Goal: Transaction & Acquisition: Purchase product/service

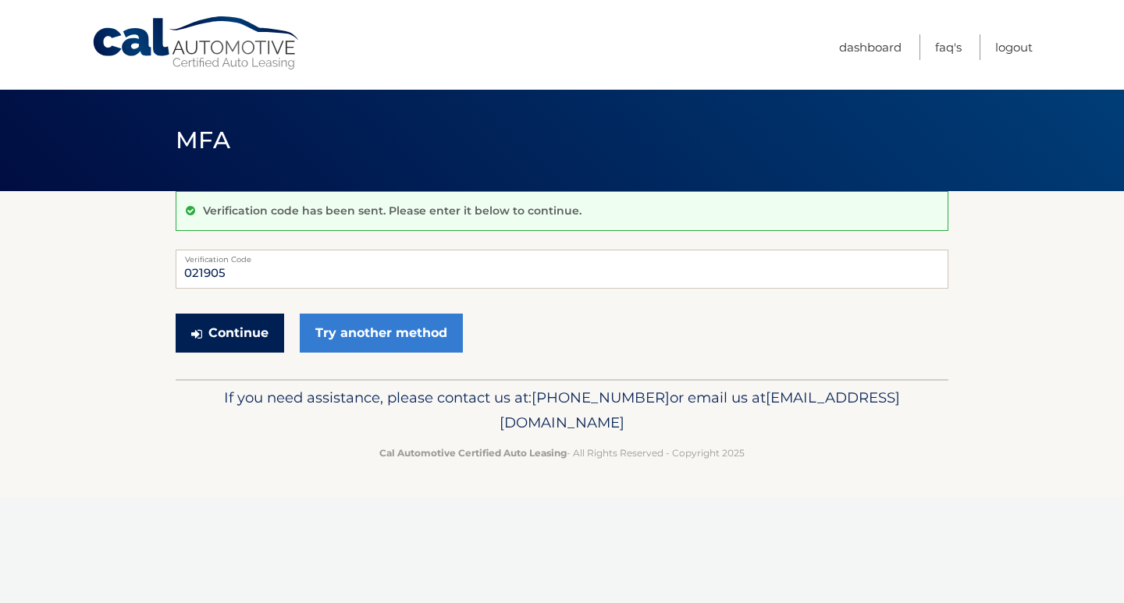
type input "021905"
click at [254, 340] on button "Continue" at bounding box center [230, 333] width 109 height 39
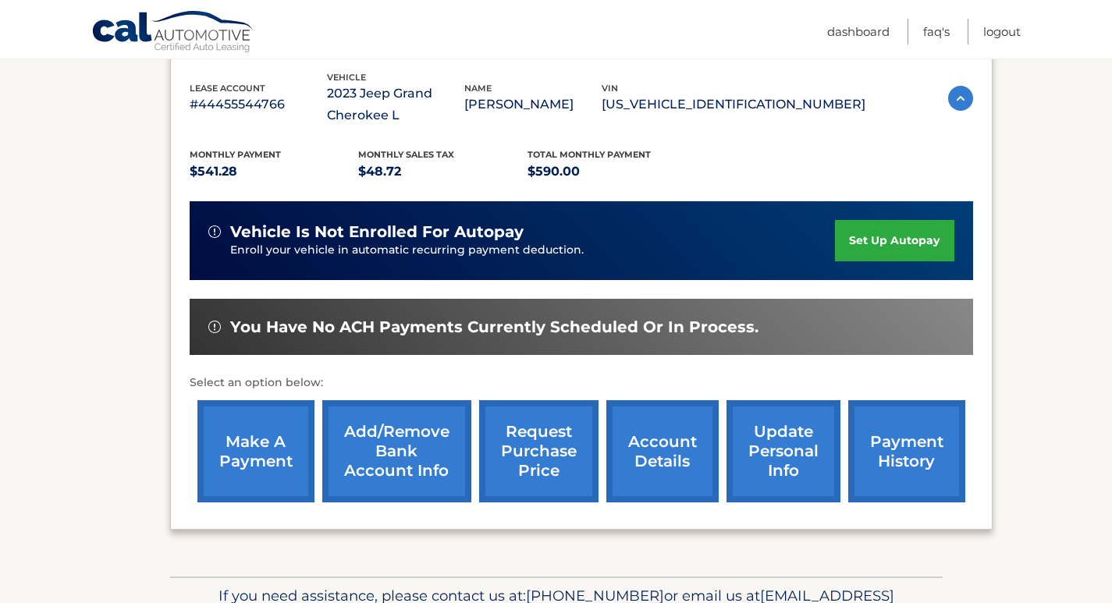
scroll to position [365, 0]
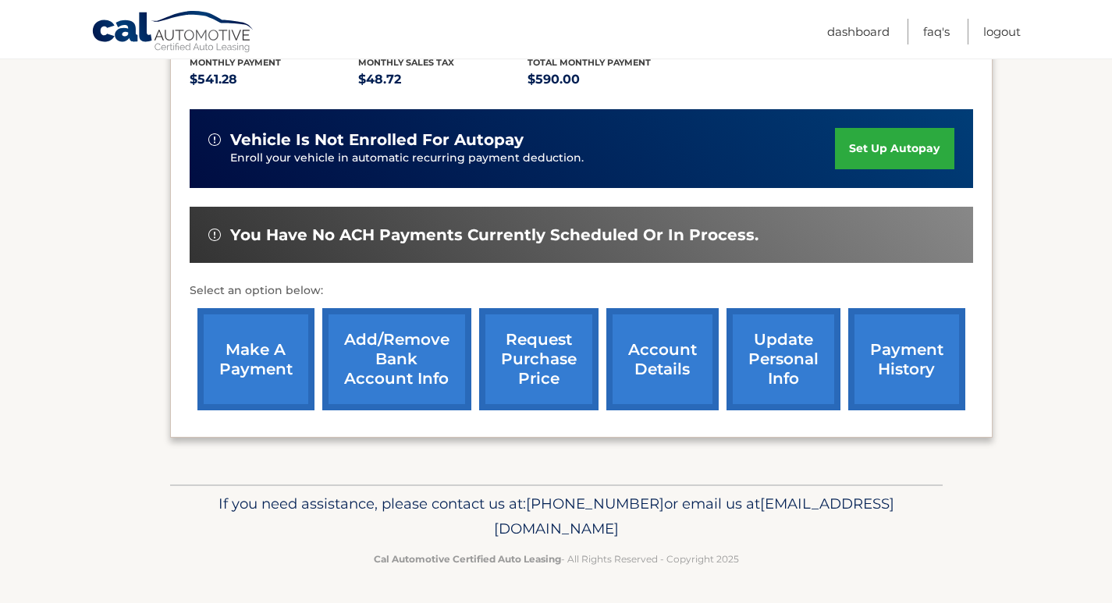
click at [271, 350] on link "make a payment" at bounding box center [256, 359] width 117 height 102
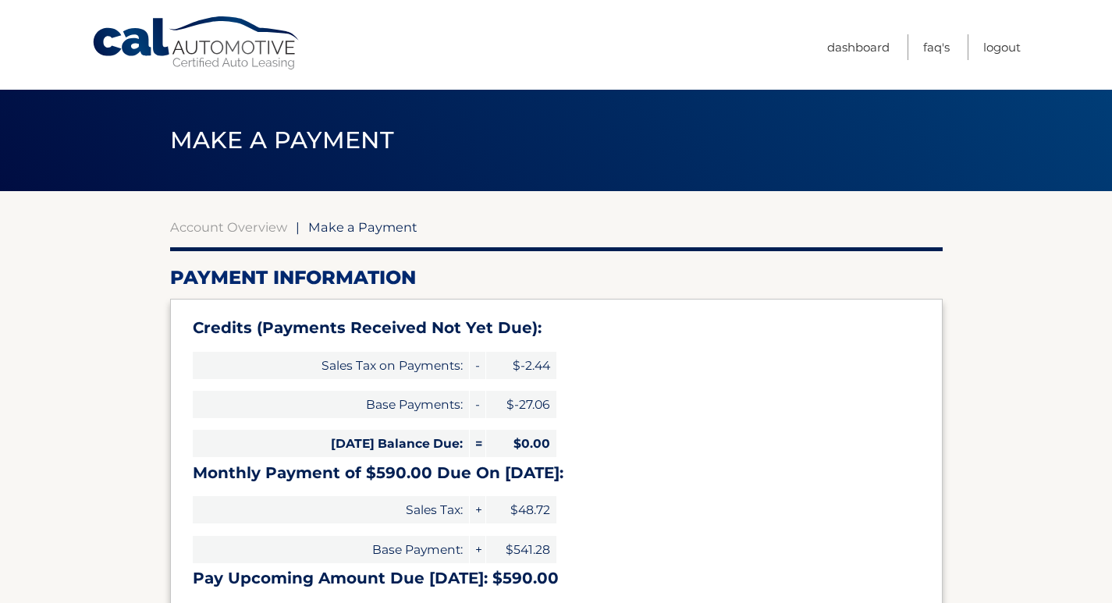
select select "MzVlMmI5NDEtMWVlYS00NDEyLWJkNGMtN2Y1YzkyNzE1MmY4"
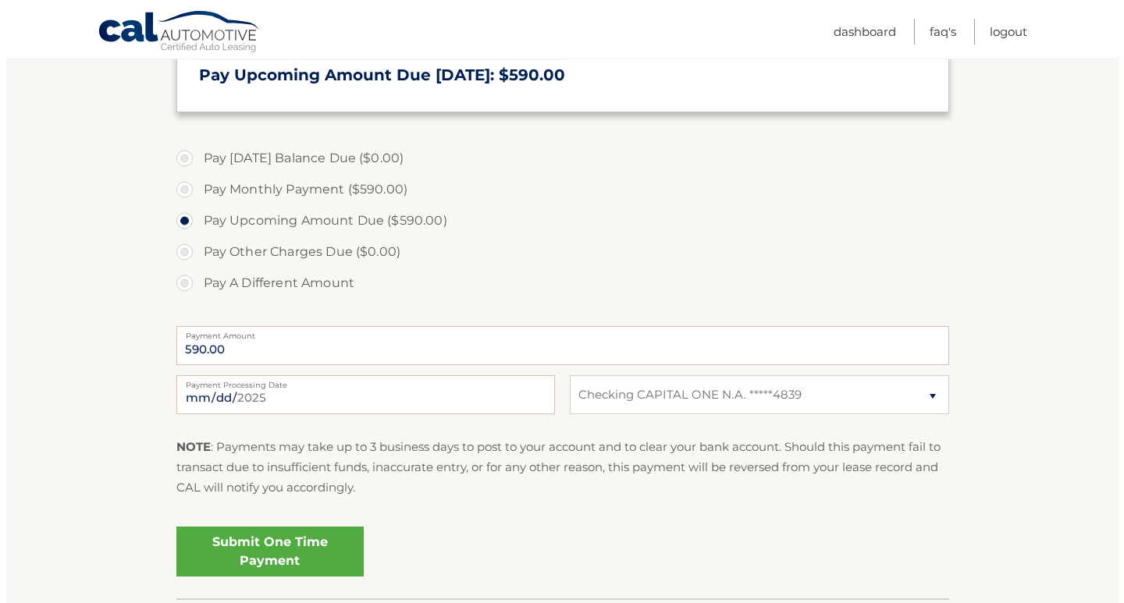
scroll to position [521, 0]
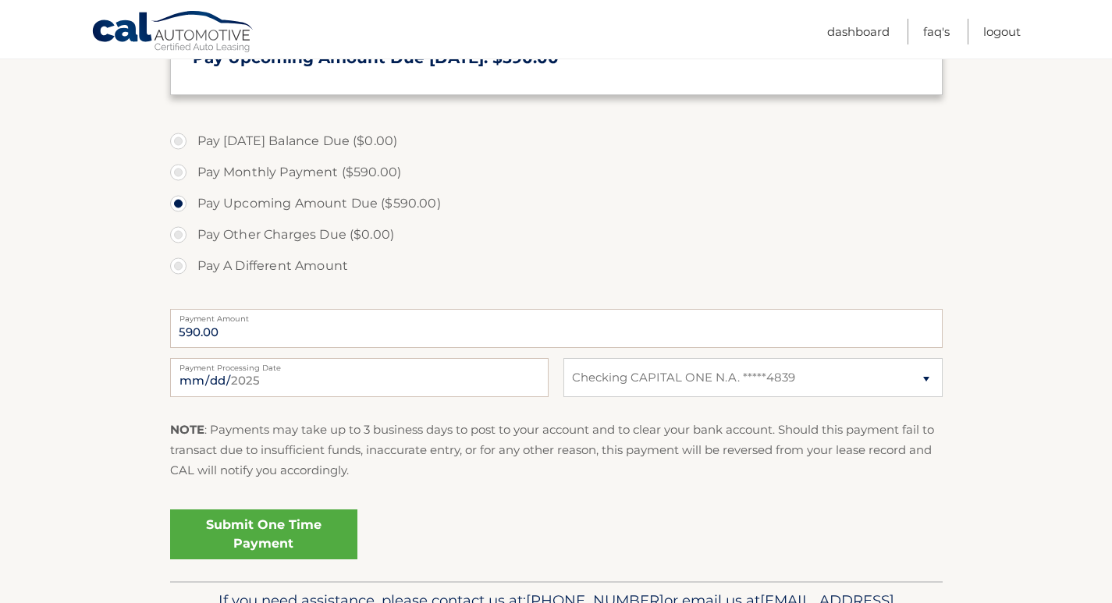
click at [268, 544] on link "Submit One Time Payment" at bounding box center [263, 535] width 187 height 50
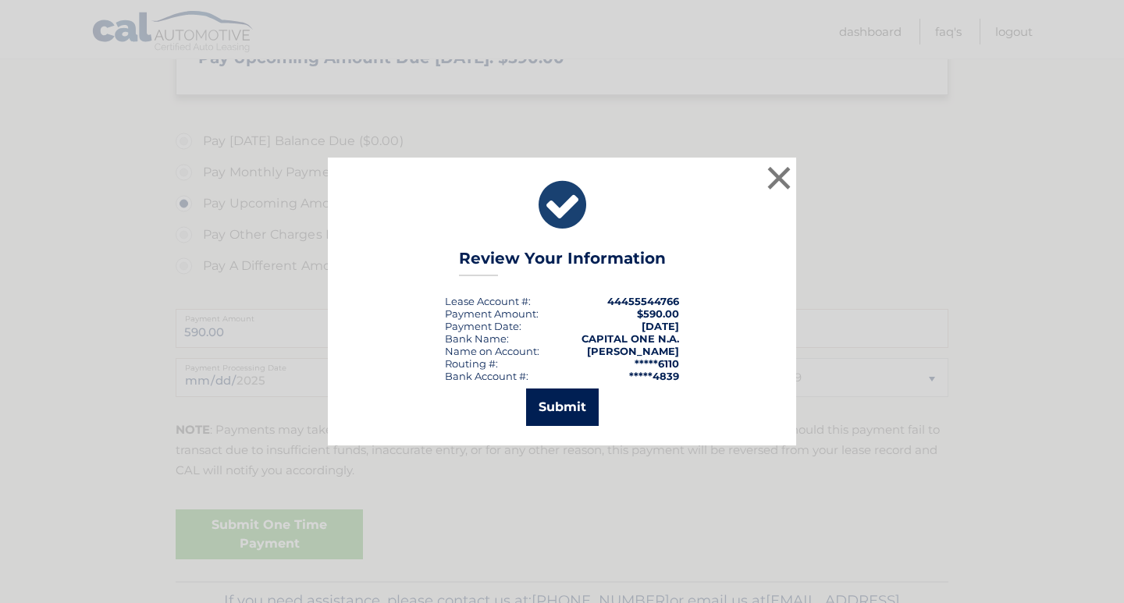
click at [536, 418] on button "Submit" at bounding box center [562, 407] width 73 height 37
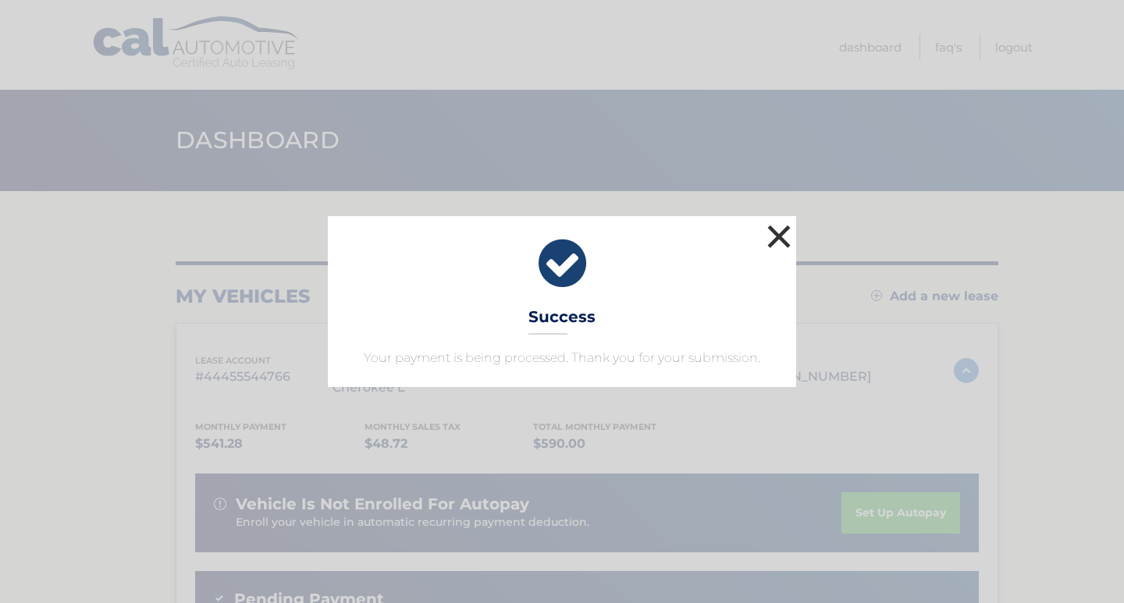
click at [771, 244] on button "×" at bounding box center [778, 236] width 31 height 31
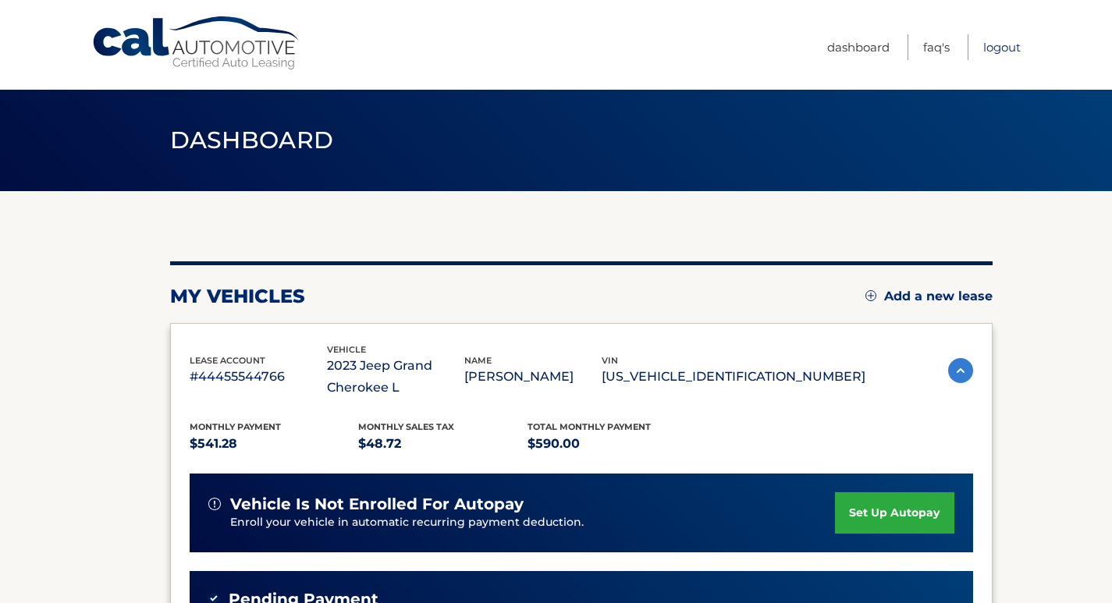
click at [998, 52] on link "Logout" at bounding box center [1002, 47] width 37 height 26
